Goal: Download file/media

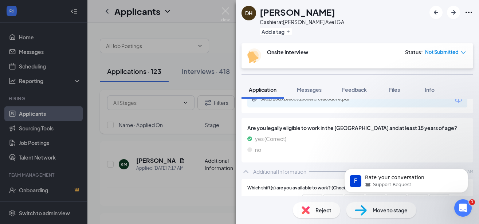
scroll to position [118, 0]
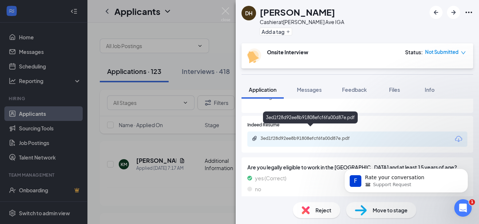
click at [325, 135] on div "3ed1f28d92ee8b91808efcf6fa00d87e.pdf" at bounding box center [311, 138] width 102 height 6
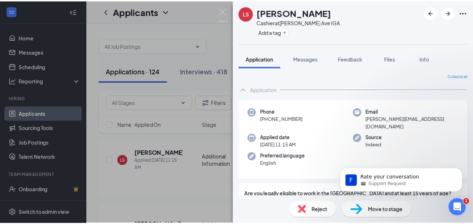
scroll to position [41, 0]
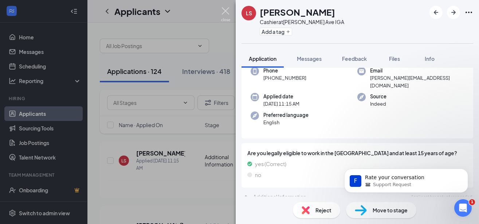
click at [226, 10] on img at bounding box center [225, 14] width 9 height 14
